Goal: Task Accomplishment & Management: Manage account settings

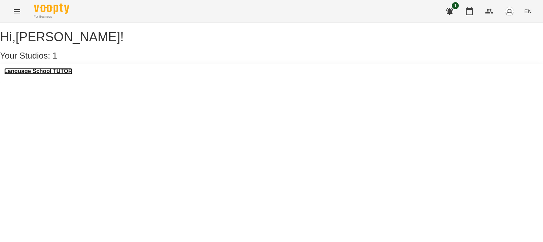
click at [71, 75] on h3 "Language School TUTOR" at bounding box center [38, 71] width 68 height 6
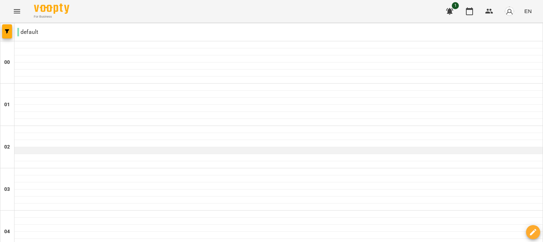
scroll to position [753, 0]
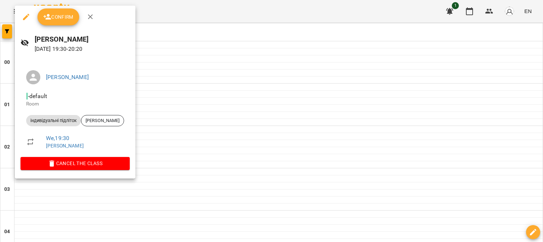
click at [56, 20] on span "Confirm" at bounding box center [58, 17] width 30 height 8
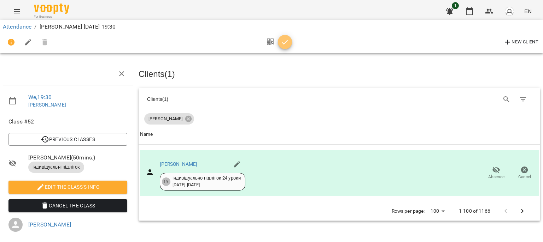
click at [282, 45] on icon "button" at bounding box center [285, 42] width 8 height 8
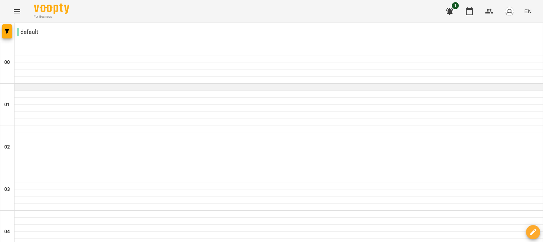
scroll to position [821, 0]
